Goal: Task Accomplishment & Management: Manage account settings

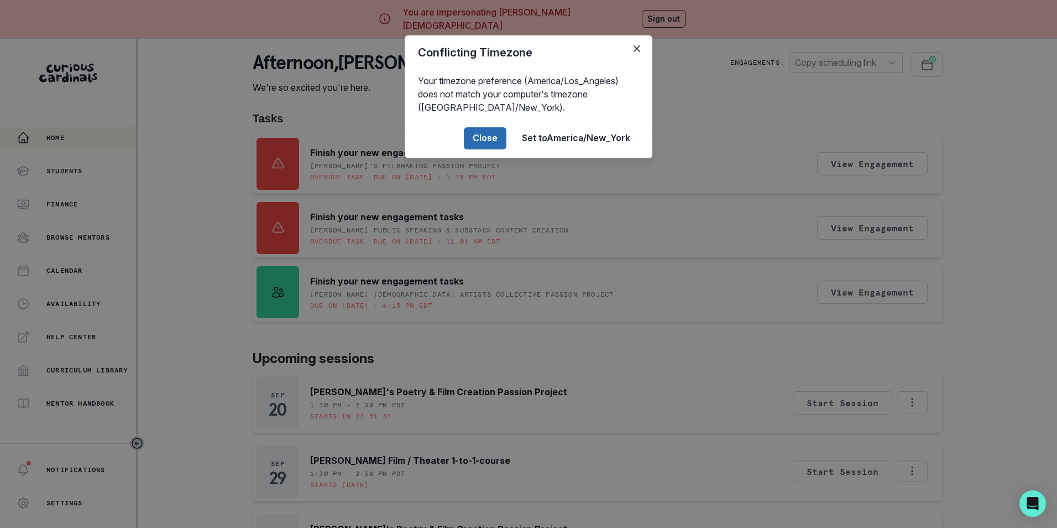
click at [476, 138] on button "Close" at bounding box center [485, 138] width 43 height 22
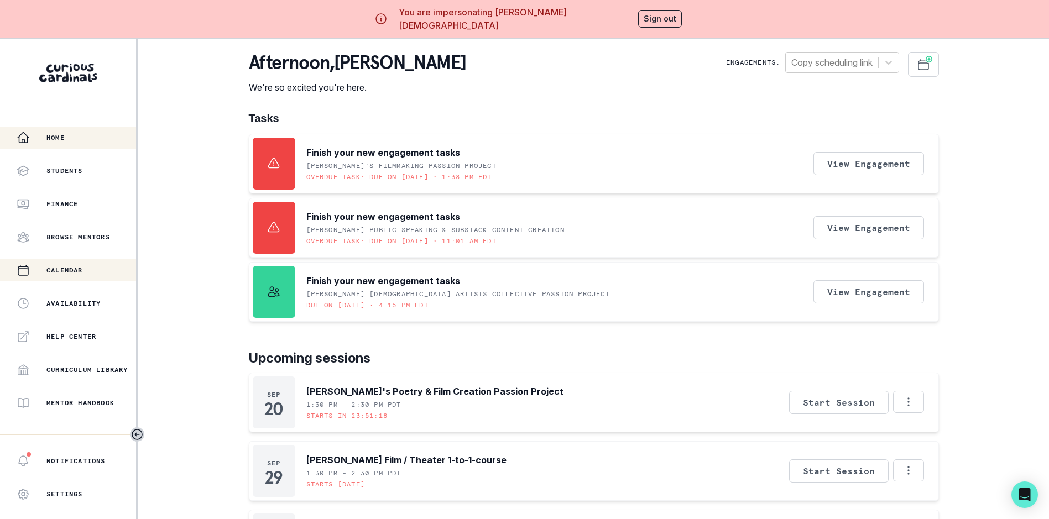
click at [52, 269] on p "Calendar" at bounding box center [64, 270] width 37 height 9
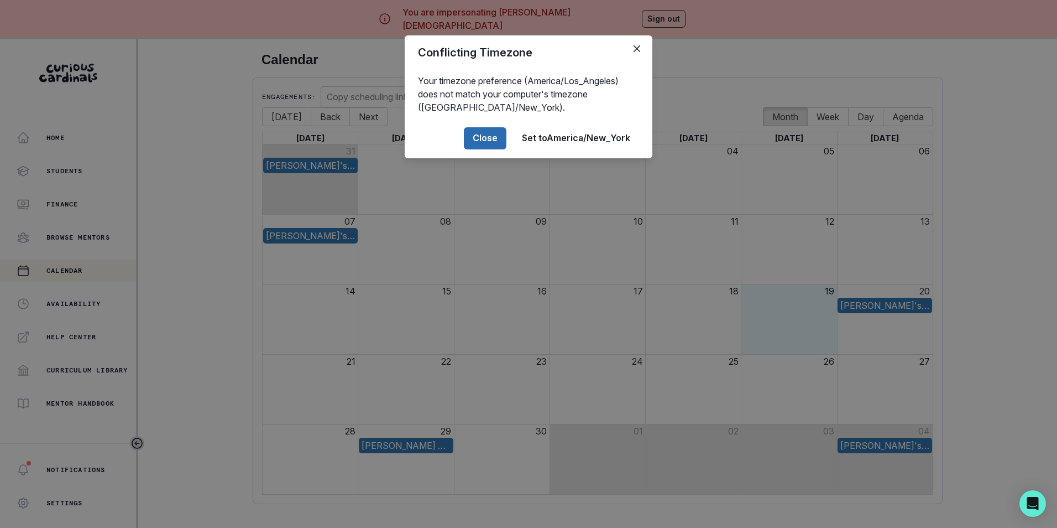
click at [487, 139] on button "Close" at bounding box center [485, 138] width 43 height 22
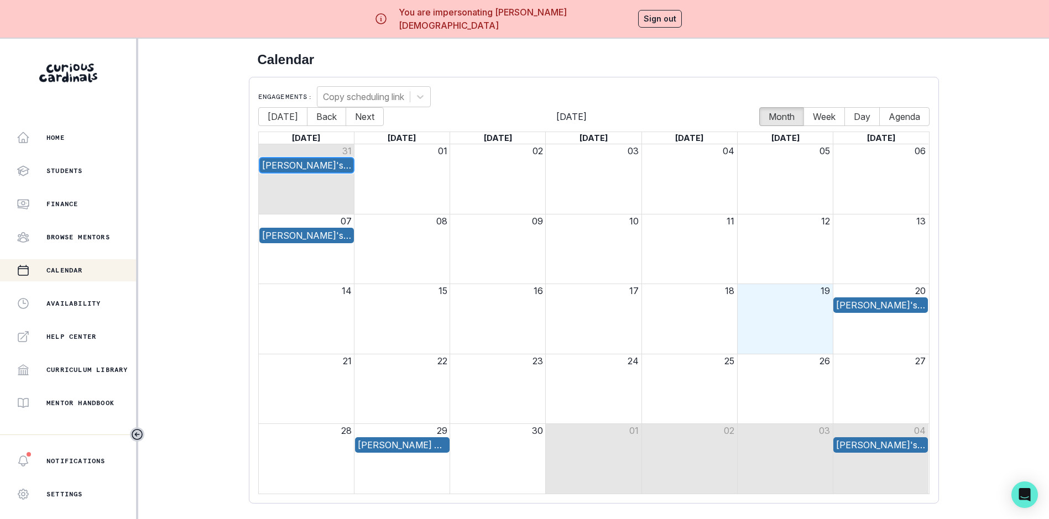
click at [334, 162] on div "[PERSON_NAME]'s Theater & Acting Pathfinding" at bounding box center [306, 165] width 89 height 13
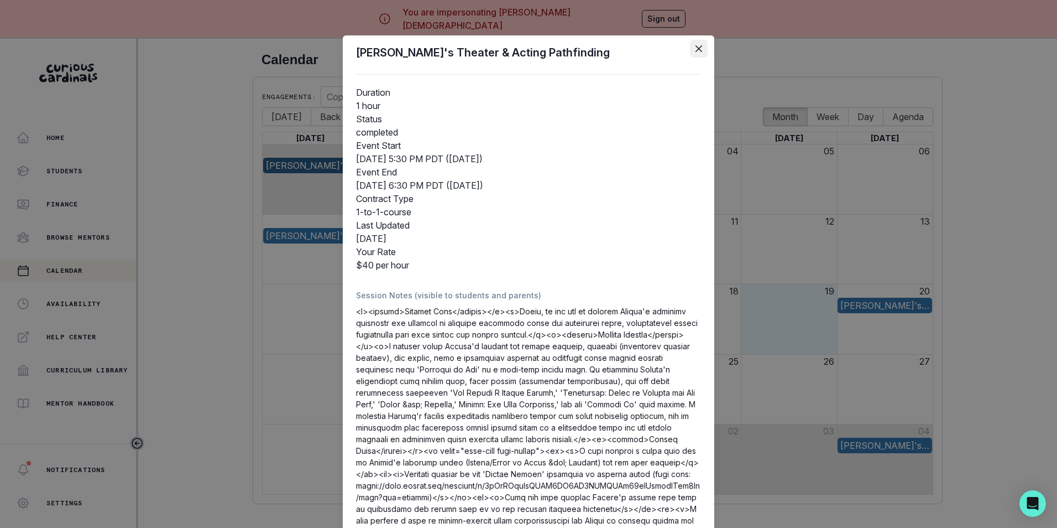
click at [696, 49] on icon "Close" at bounding box center [699, 48] width 7 height 7
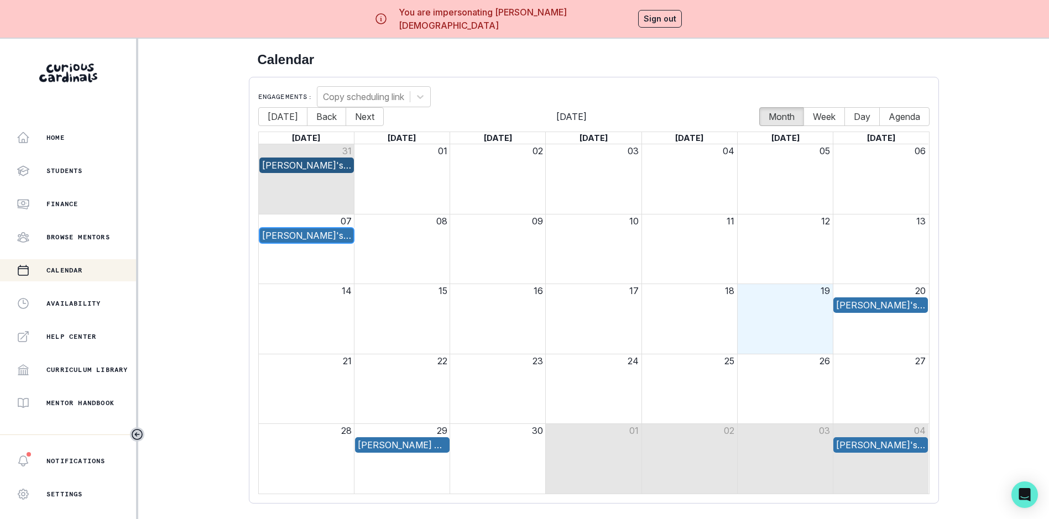
click at [326, 235] on div "[PERSON_NAME]'s Theater & Acting Pathfinding" at bounding box center [306, 235] width 89 height 13
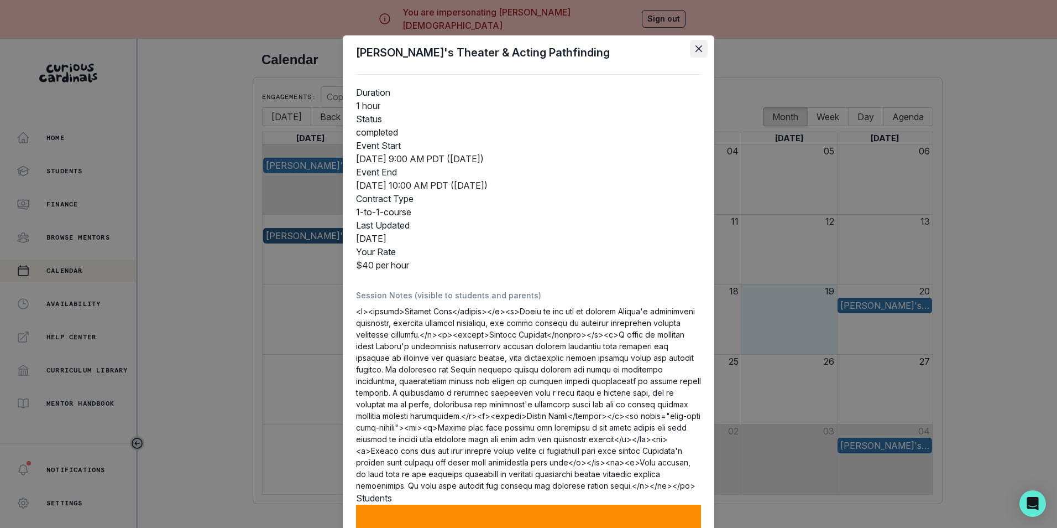
click at [696, 48] on icon "Close" at bounding box center [699, 48] width 7 height 7
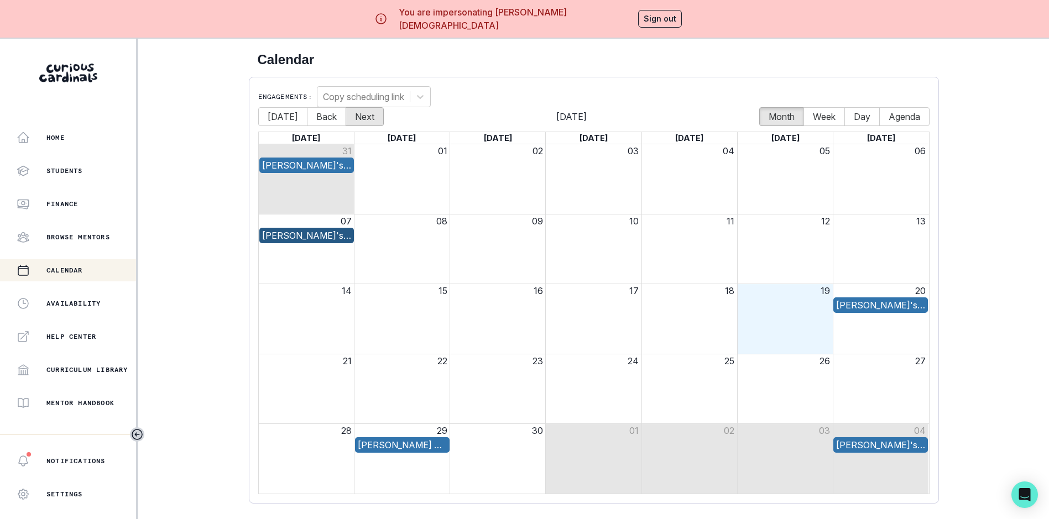
click at [375, 118] on button "Next" at bounding box center [365, 116] width 38 height 19
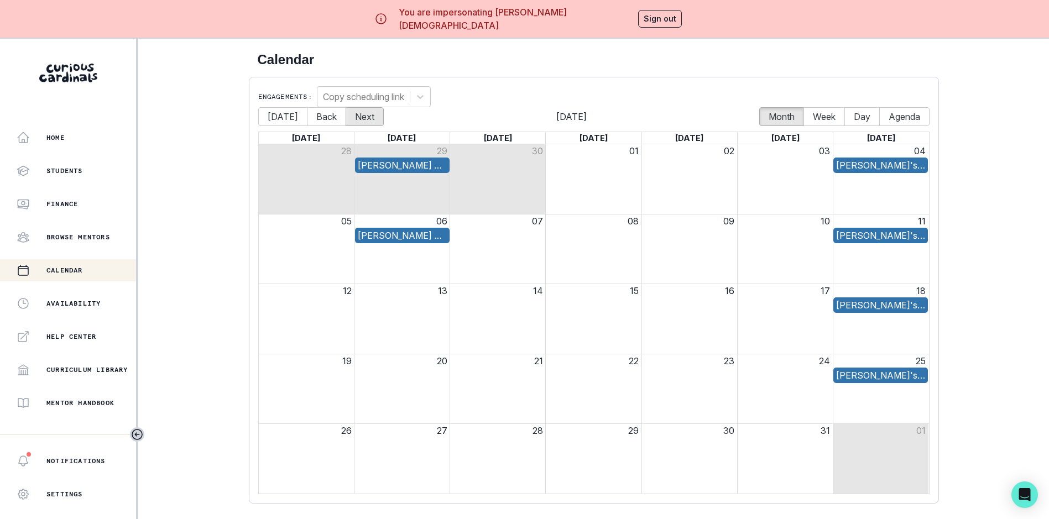
click at [375, 118] on button "Next" at bounding box center [365, 116] width 38 height 19
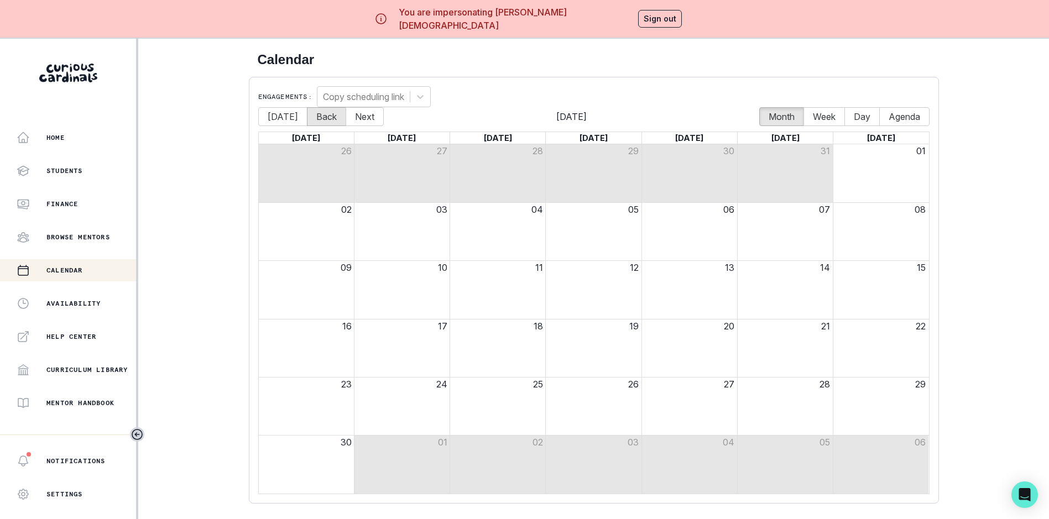
click at [322, 121] on button "Back" at bounding box center [326, 116] width 39 height 19
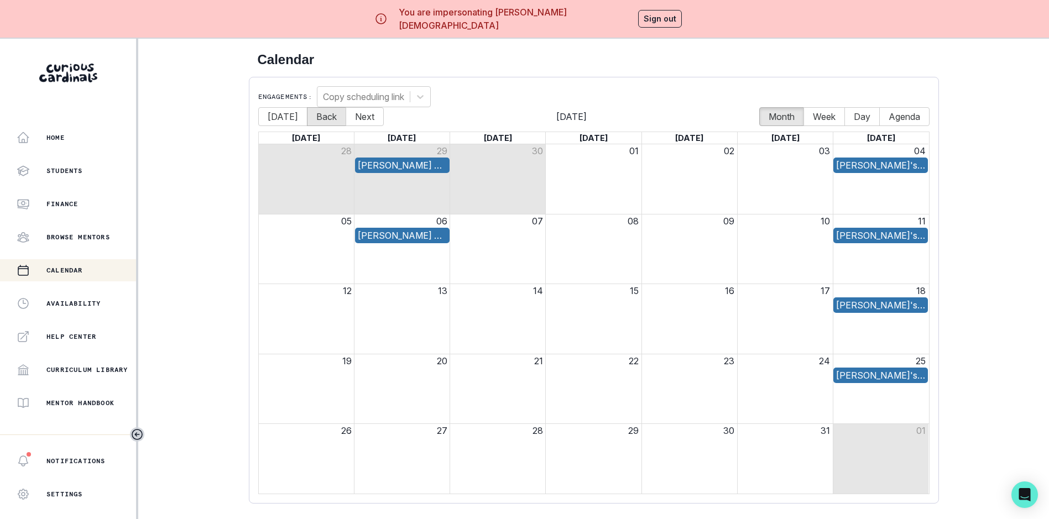
click at [322, 121] on button "Back" at bounding box center [326, 116] width 39 height 19
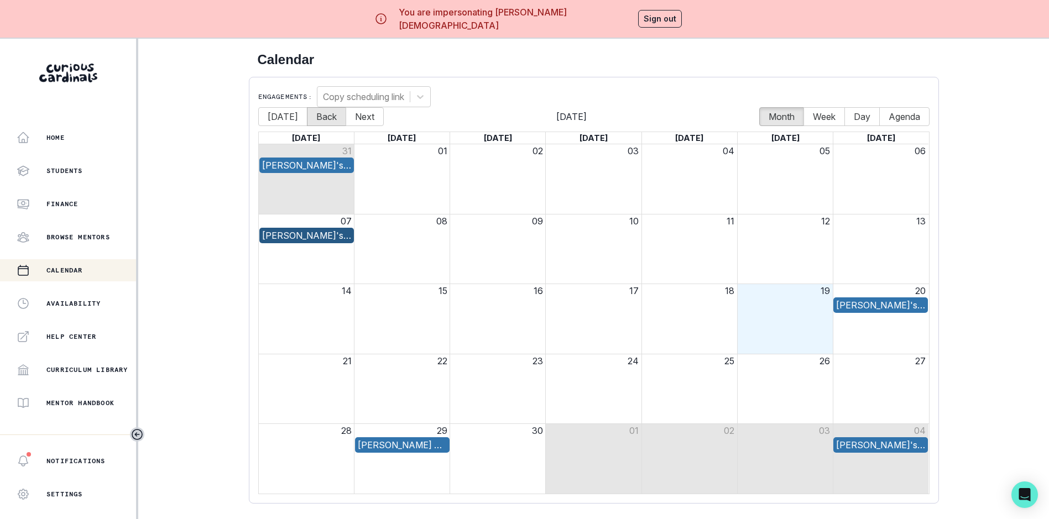
click at [322, 120] on button "Back" at bounding box center [326, 116] width 39 height 19
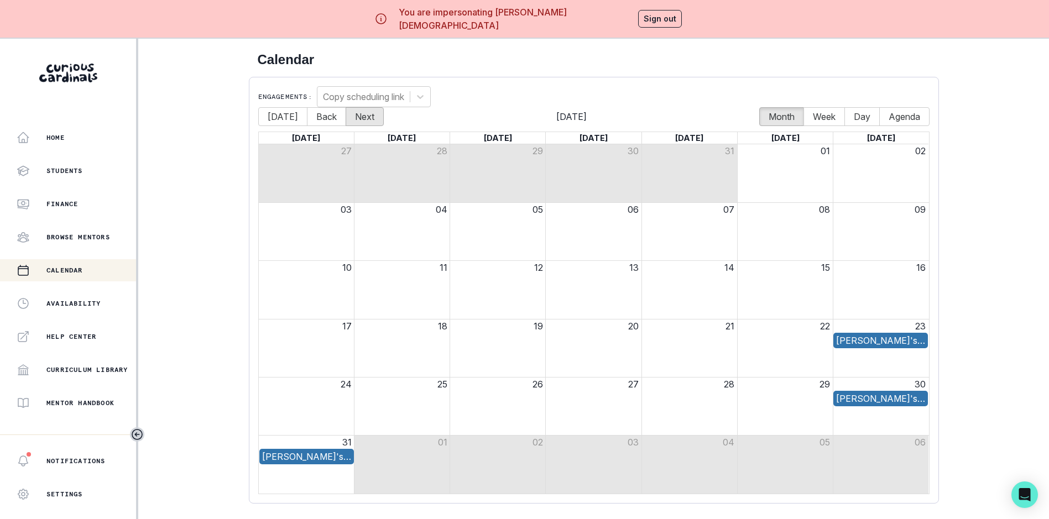
click at [373, 119] on button "Next" at bounding box center [365, 116] width 38 height 19
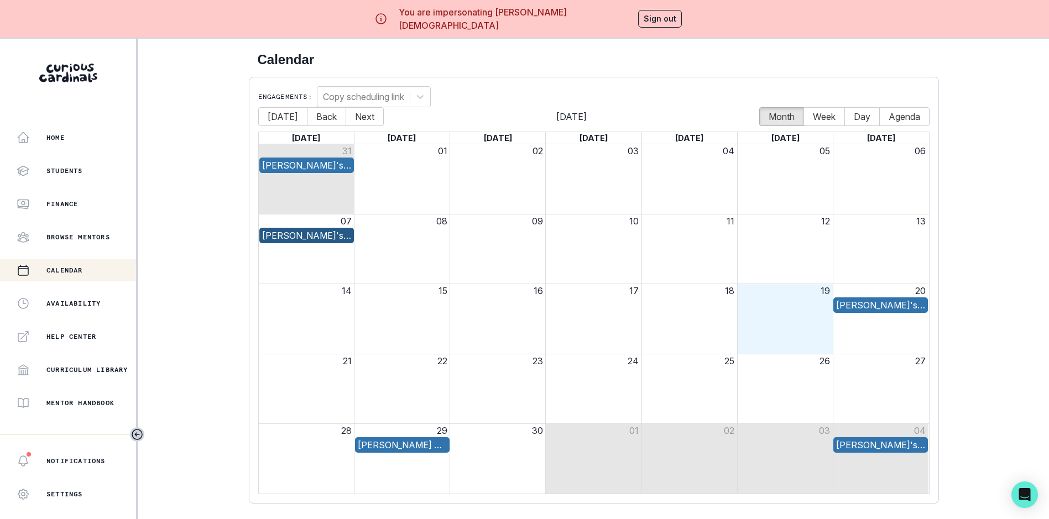
click at [645, 25] on button "Sign out" at bounding box center [660, 19] width 44 height 18
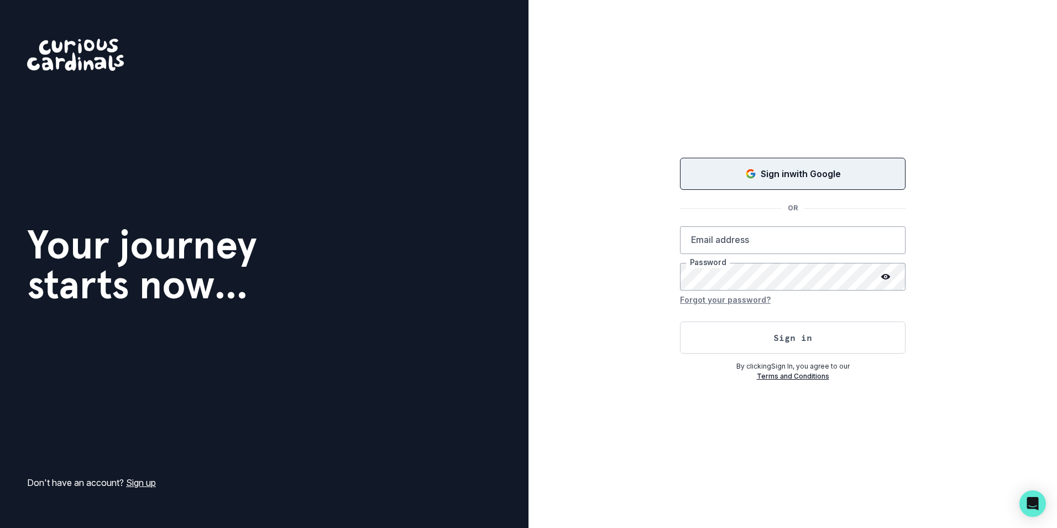
click at [785, 168] on p "Sign in with Google" at bounding box center [801, 173] width 80 height 13
